Goal: Find contact information: Find contact information

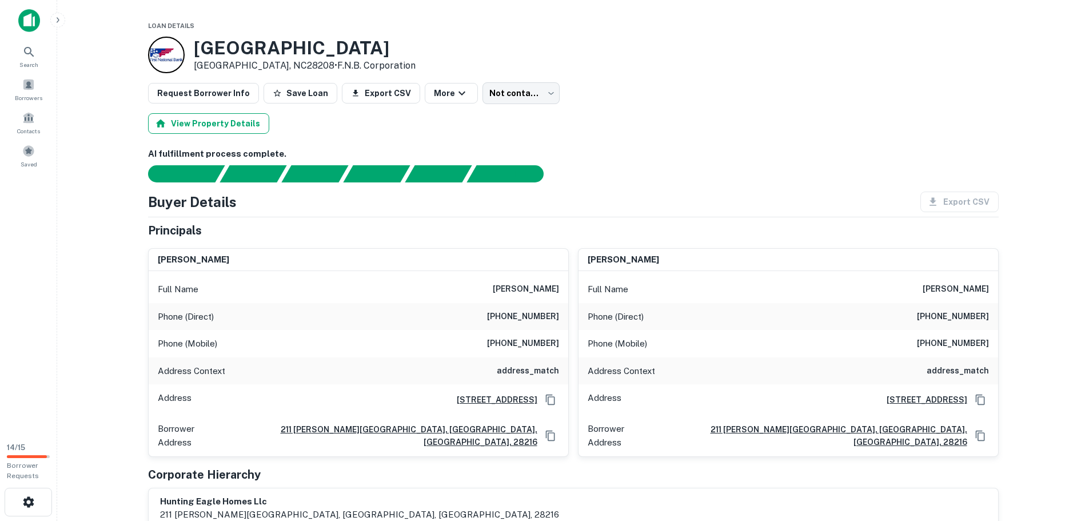
click at [192, 119] on button "View Property Details" at bounding box center [208, 123] width 121 height 21
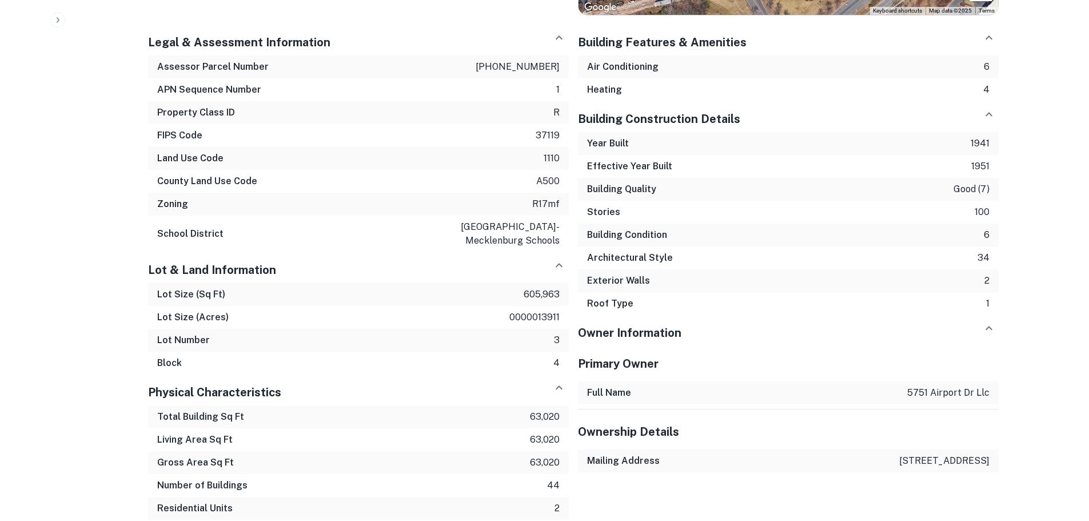
scroll to position [1129, 0]
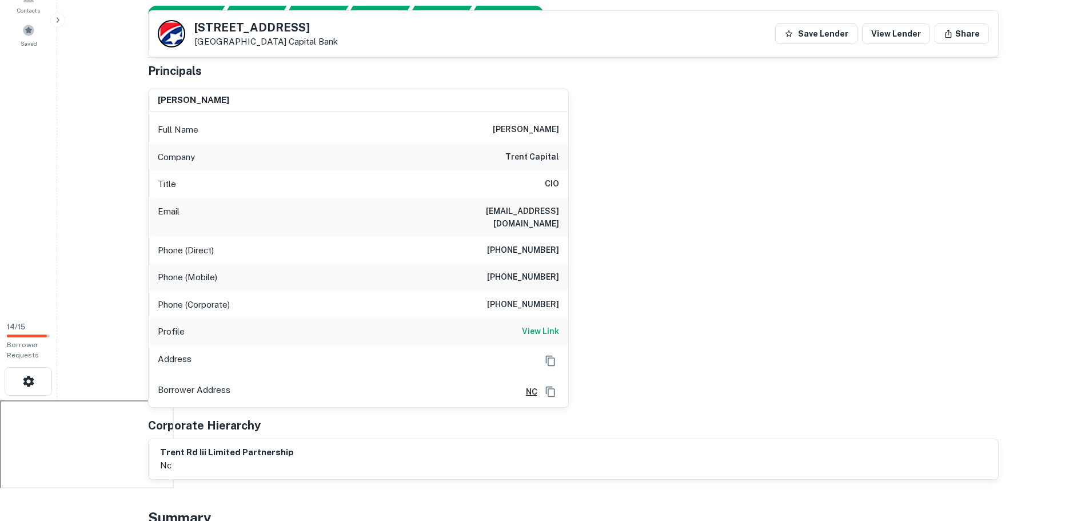
scroll to position [114, 0]
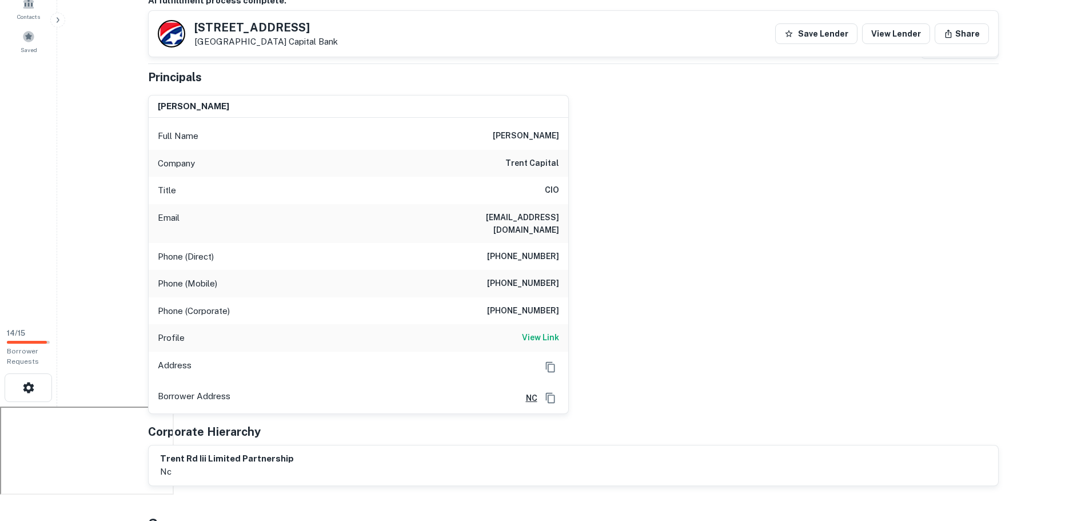
click at [524, 213] on h6 "rmay@trentcapital.com" at bounding box center [490, 223] width 137 height 25
copy h6 "rmay@trentcapital.com"
